Goal: Task Accomplishment & Management: Manage account settings

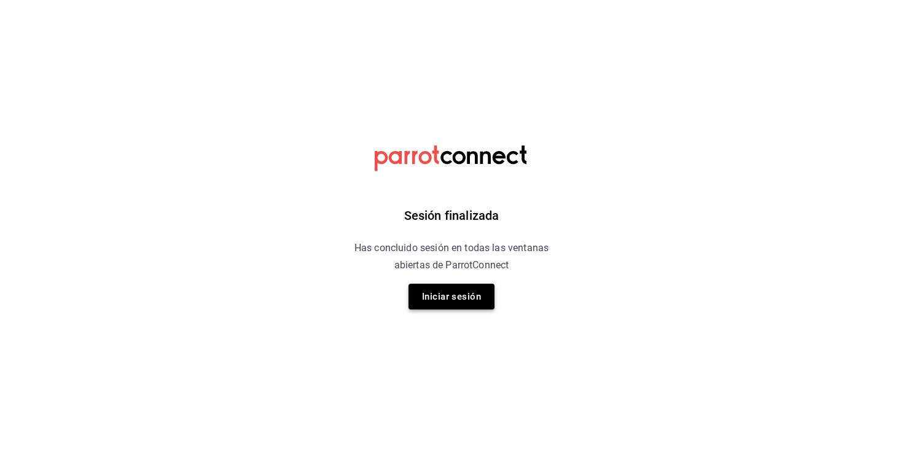
click at [453, 303] on button "Iniciar sesión" at bounding box center [451, 297] width 86 height 26
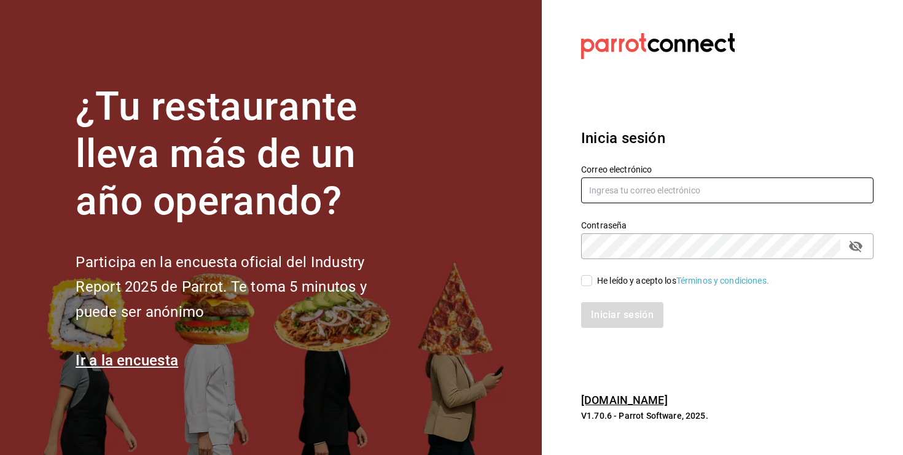
click at [653, 185] on input "text" at bounding box center [727, 190] width 292 height 26
type input "[EMAIL_ADDRESS][DOMAIN_NAME]"
click at [590, 282] on input "He leído y acepto los Términos y condiciones." at bounding box center [586, 280] width 11 height 11
checkbox input "true"
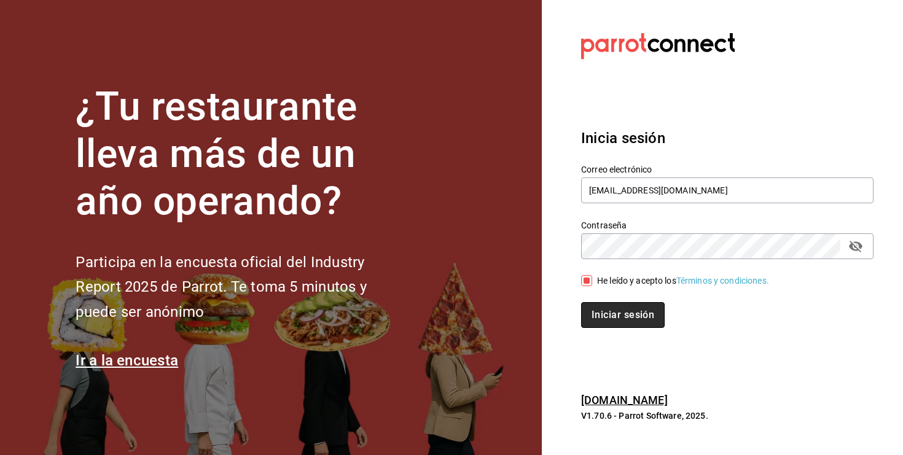
click at [601, 309] on button "Iniciar sesión" at bounding box center [623, 315] width 84 height 26
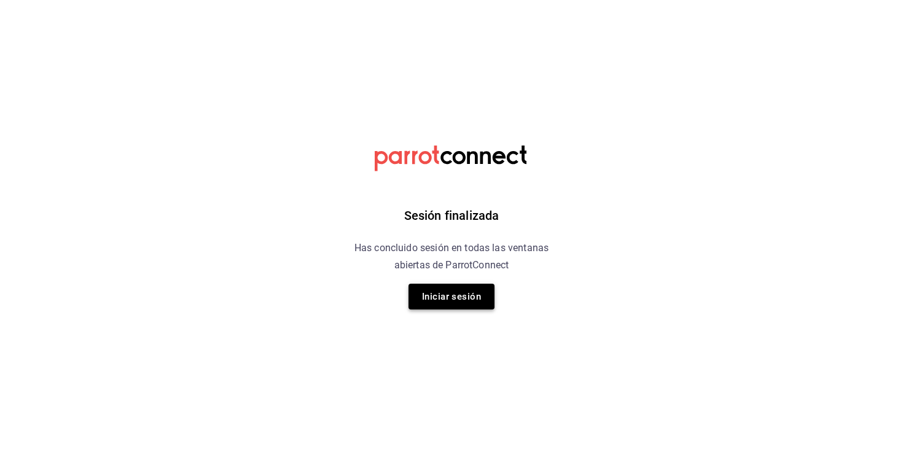
click at [489, 299] on button "Iniciar sesión" at bounding box center [451, 297] width 86 height 26
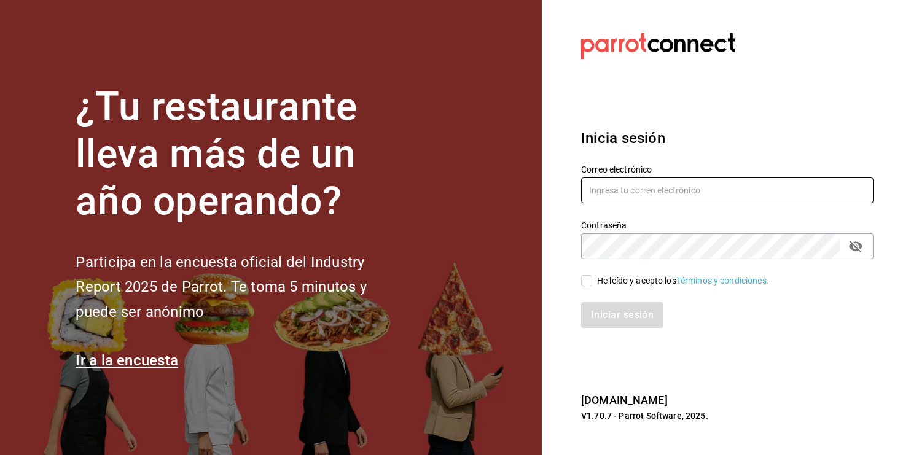
click at [604, 195] on input "text" at bounding box center [727, 190] width 292 height 26
type input "[EMAIL_ADDRESS][DOMAIN_NAME]"
click at [590, 278] on input "He leído y acepto los Términos y condiciones." at bounding box center [586, 280] width 11 height 11
checkbox input "true"
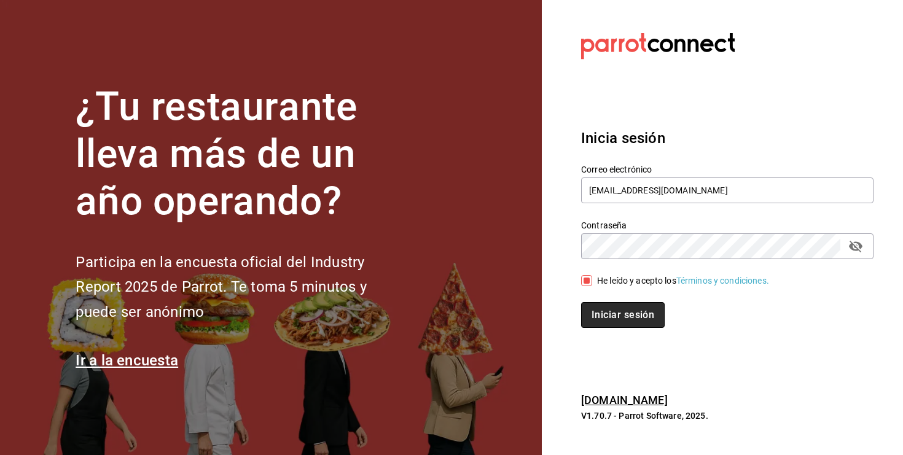
click at [609, 308] on button "Iniciar sesión" at bounding box center [623, 315] width 84 height 26
